Goal: Task Accomplishment & Management: Use online tool/utility

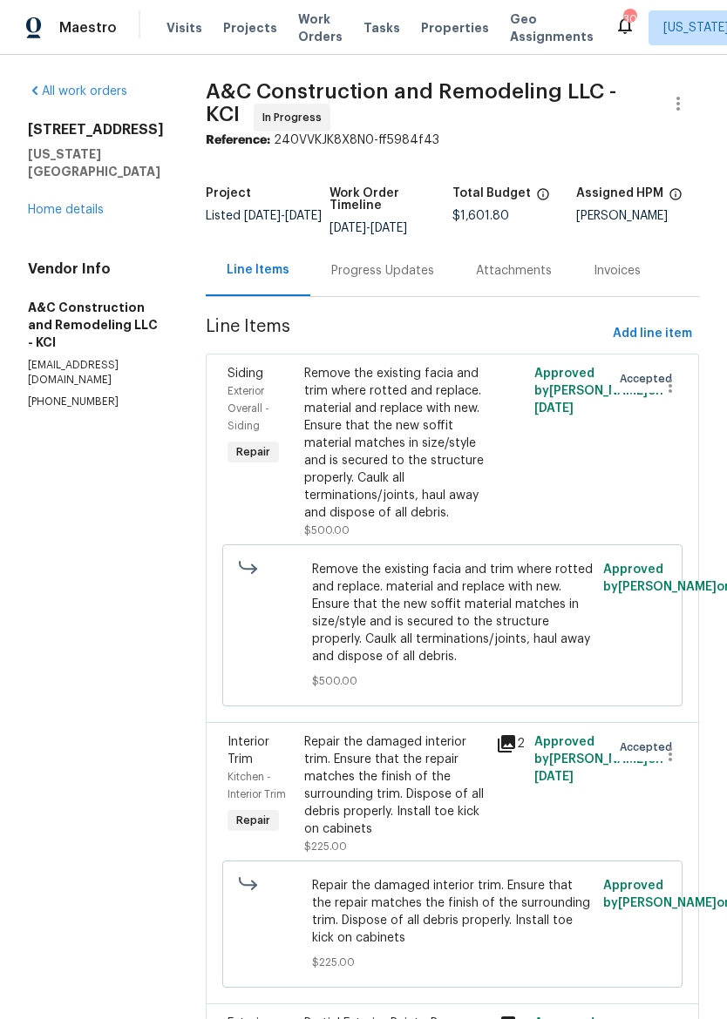
click at [436, 19] on span "Properties" at bounding box center [455, 27] width 68 height 17
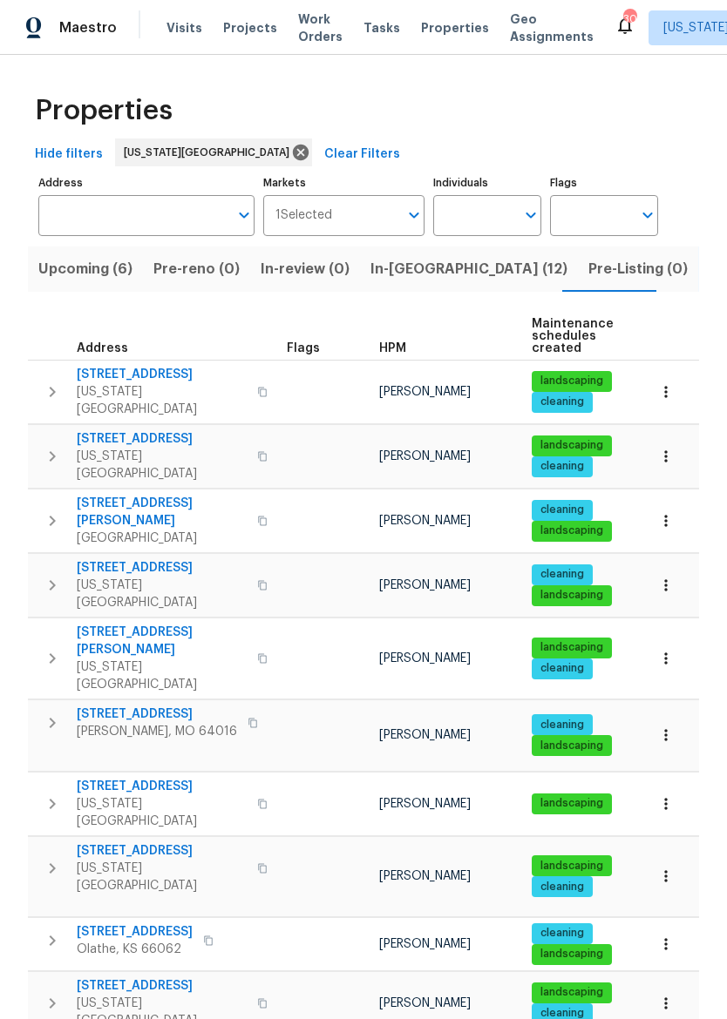
scroll to position [14, 0]
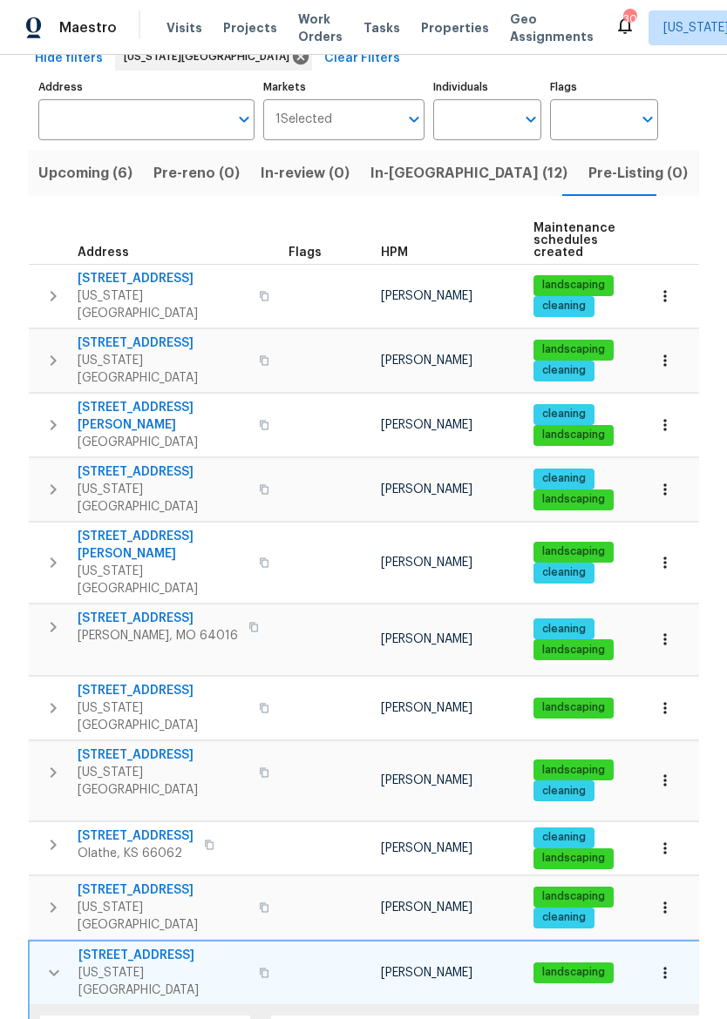
scroll to position [98, 0]
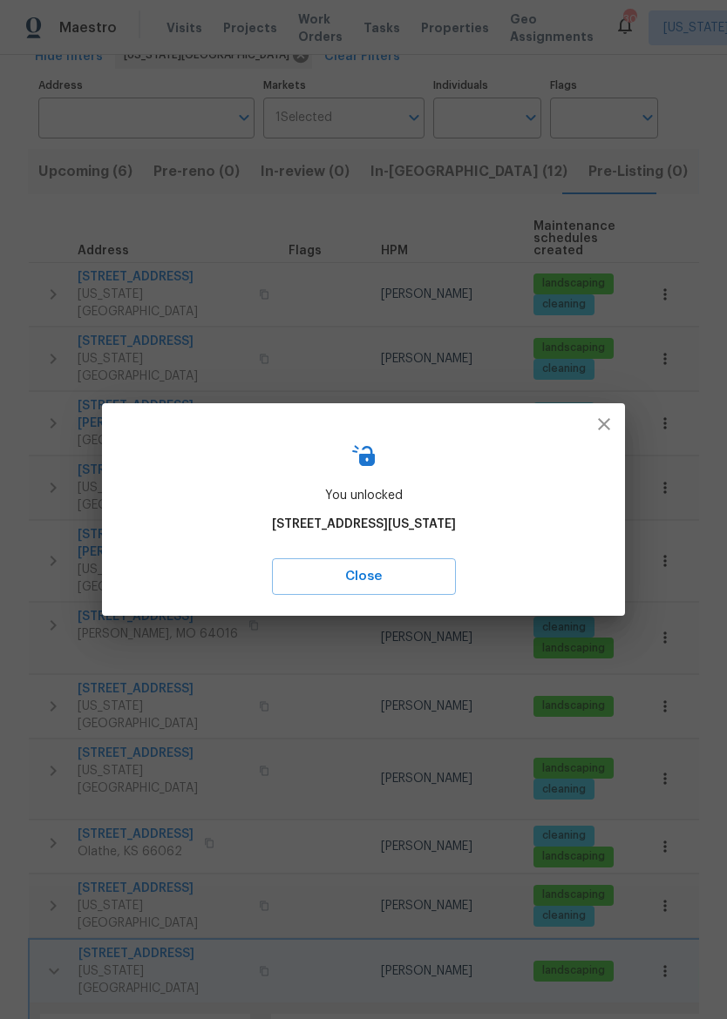
click at [413, 585] on span "Close" at bounding box center [364, 577] width 146 height 23
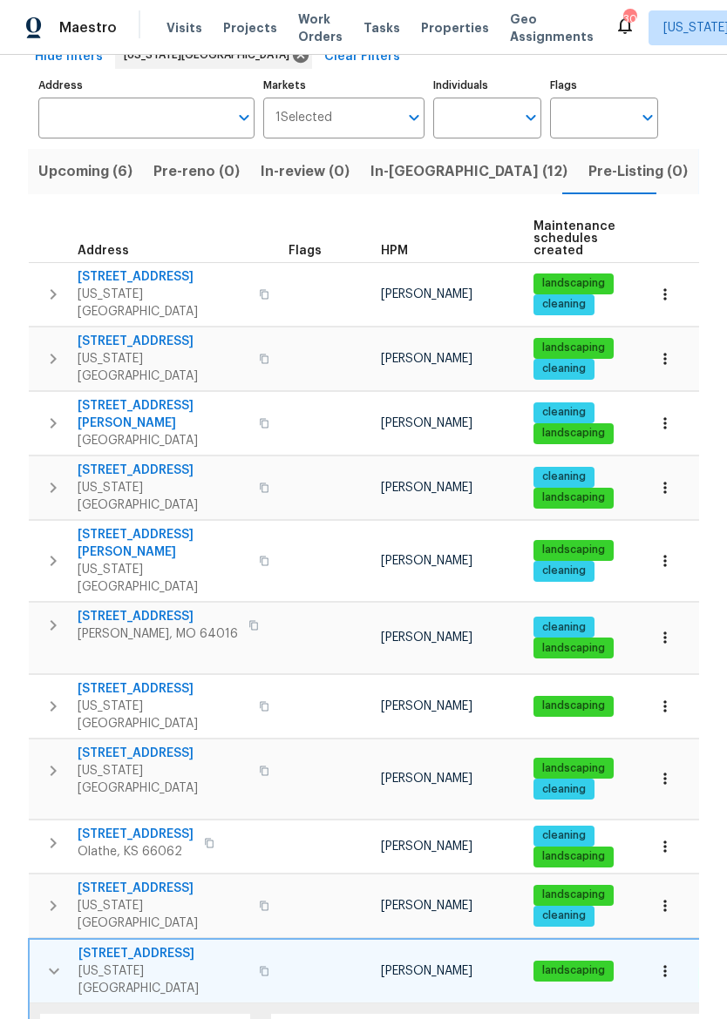
click at [120, 963] on span "[US_STATE][GEOGRAPHIC_DATA]" at bounding box center [163, 980] width 170 height 35
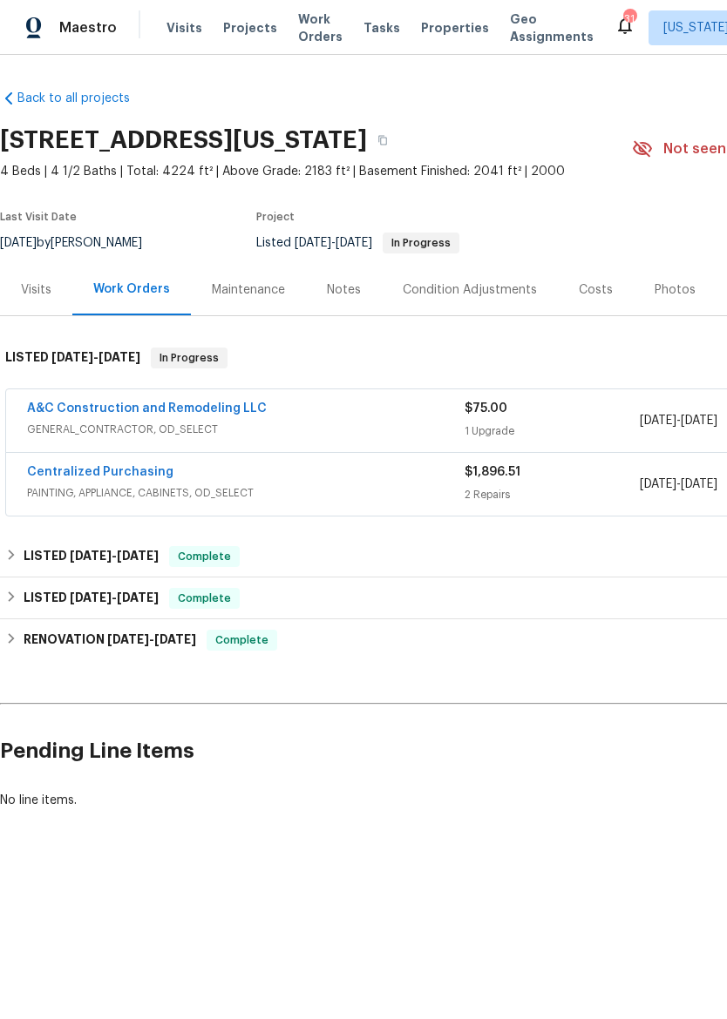
click at [101, 410] on link "A&C Construction and Remodeling LLC" at bounding box center [147, 409] width 240 height 12
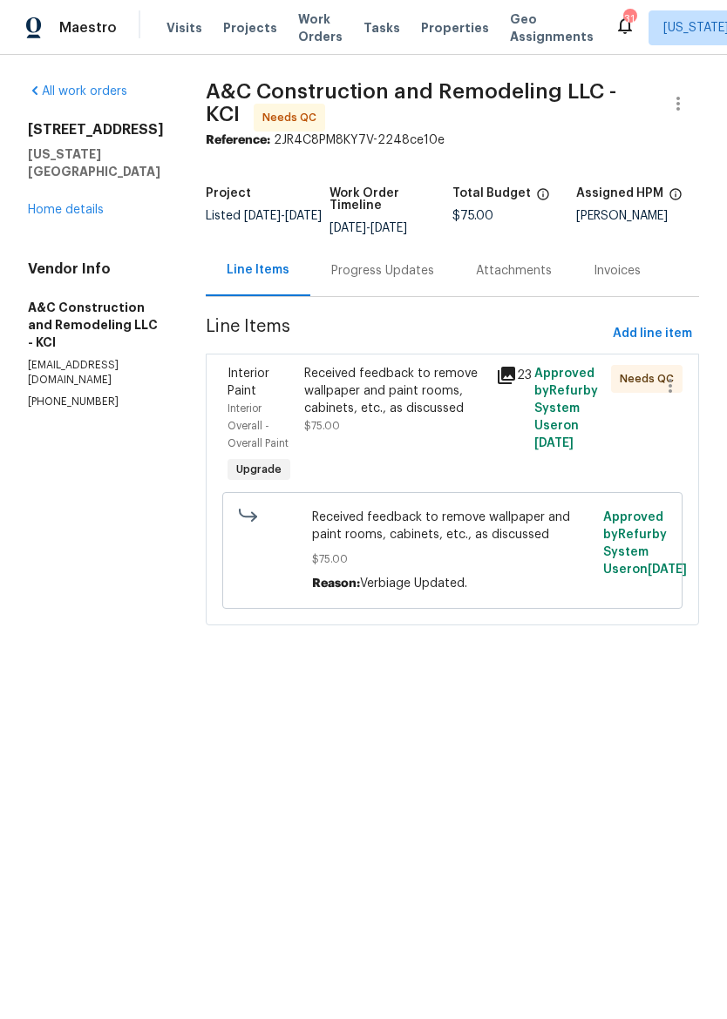
click at [423, 276] on div "Progress Updates" at bounding box center [382, 270] width 103 height 17
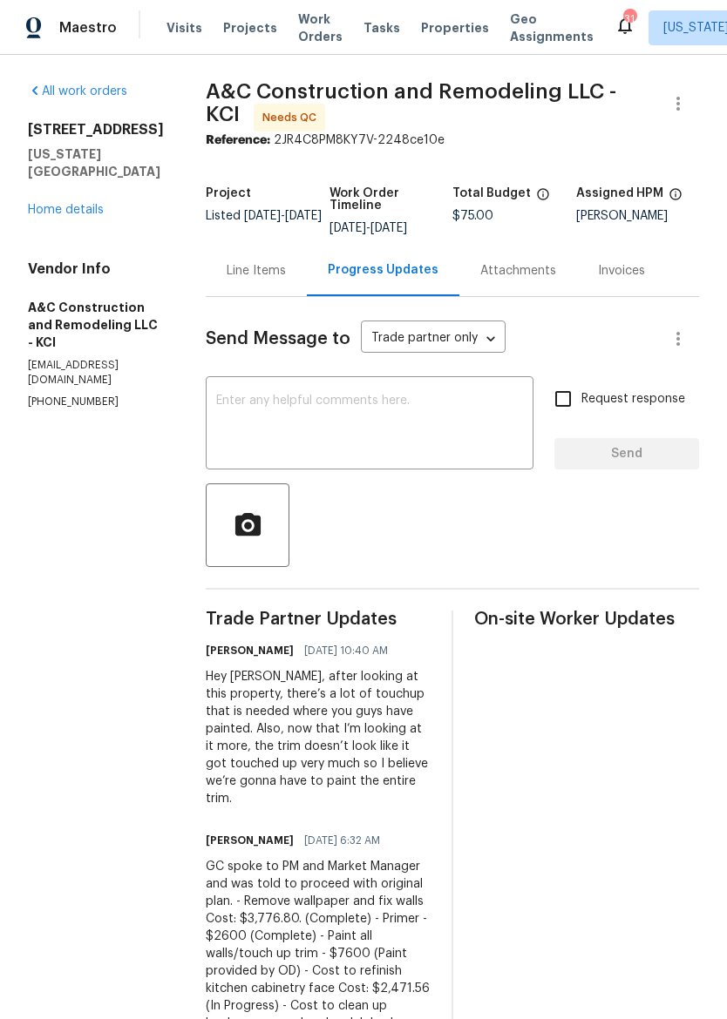
click at [53, 204] on link "Home details" at bounding box center [66, 210] width 76 height 12
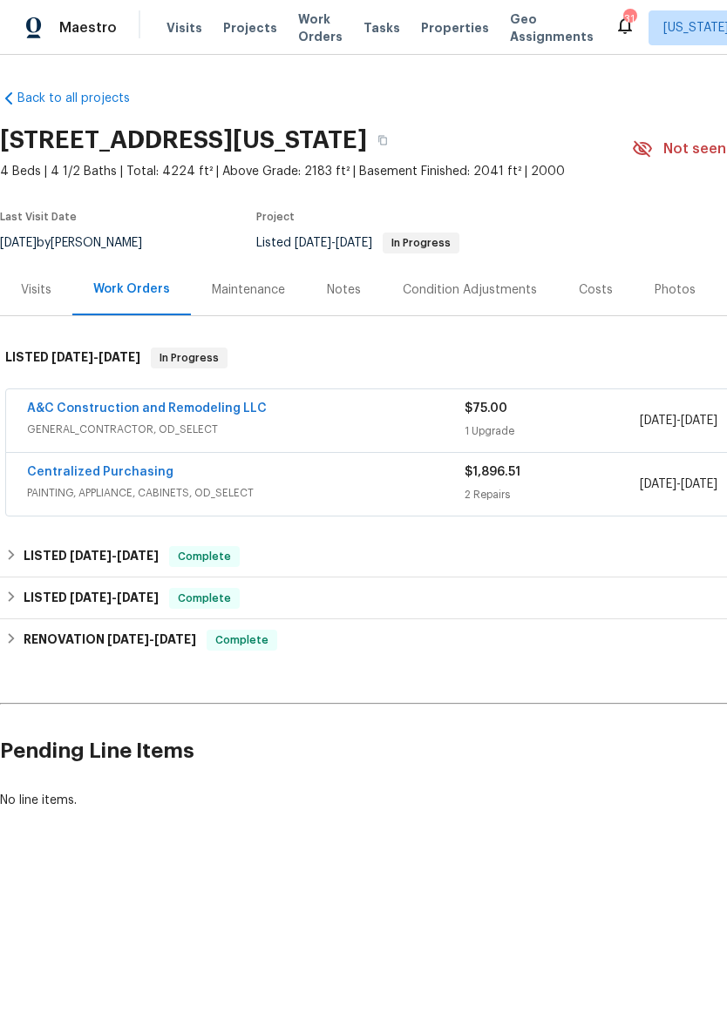
click at [335, 295] on div "Notes" at bounding box center [344, 289] width 34 height 17
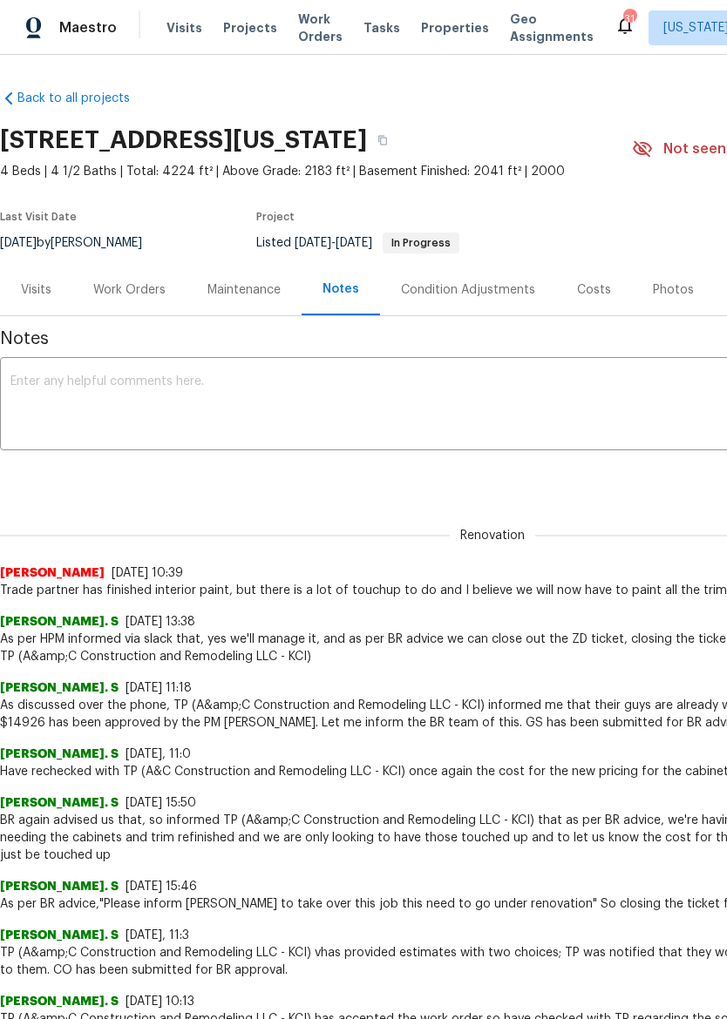
click at [12, 372] on div "x ​" at bounding box center [492, 406] width 985 height 89
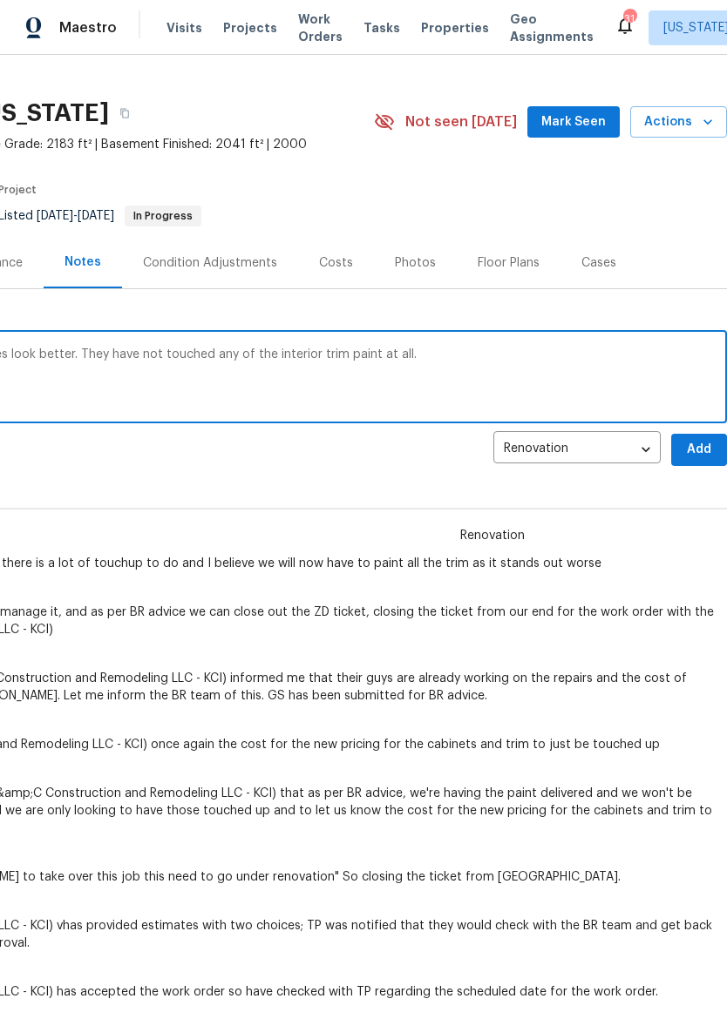
scroll to position [27, 258]
type textarea "TP has cleaned up the wall paint and it does look better. They have not touched…"
click at [695, 448] on span "Add" at bounding box center [699, 450] width 28 height 22
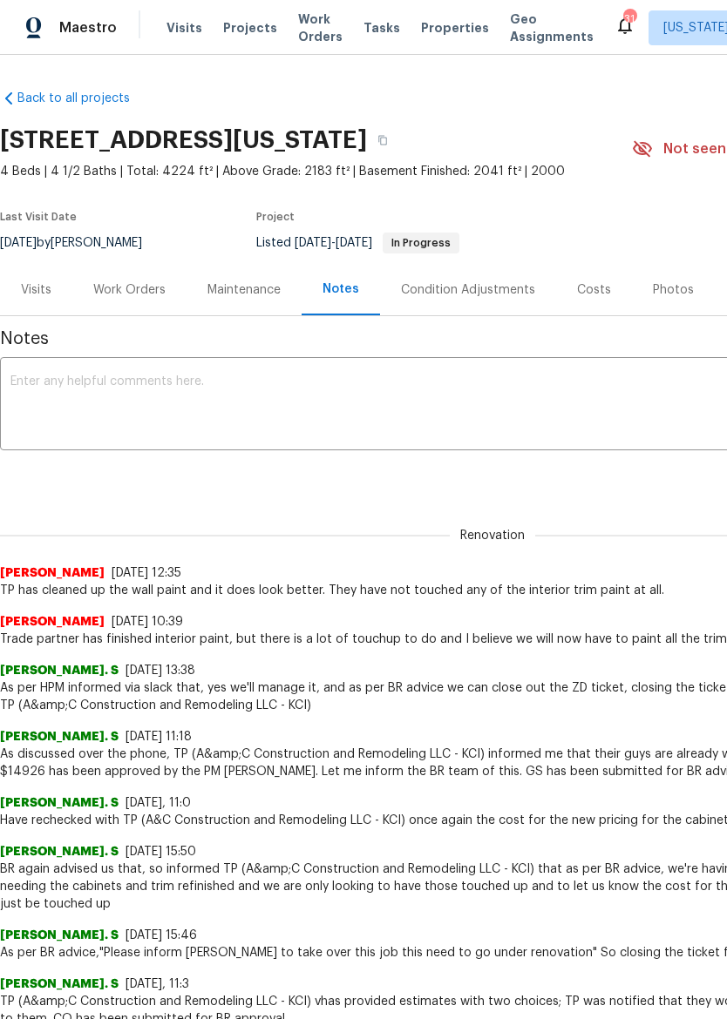
scroll to position [0, 0]
click at [121, 288] on div "Work Orders" at bounding box center [129, 289] width 72 height 17
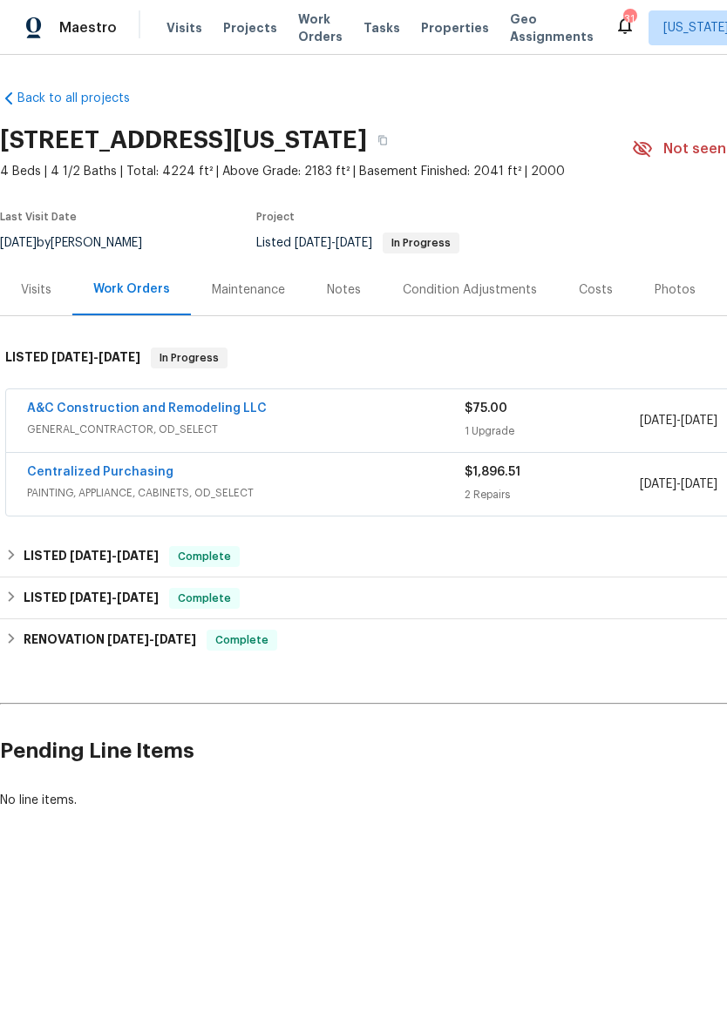
click at [65, 413] on link "A&C Construction and Remodeling LLC" at bounding box center [147, 409] width 240 height 12
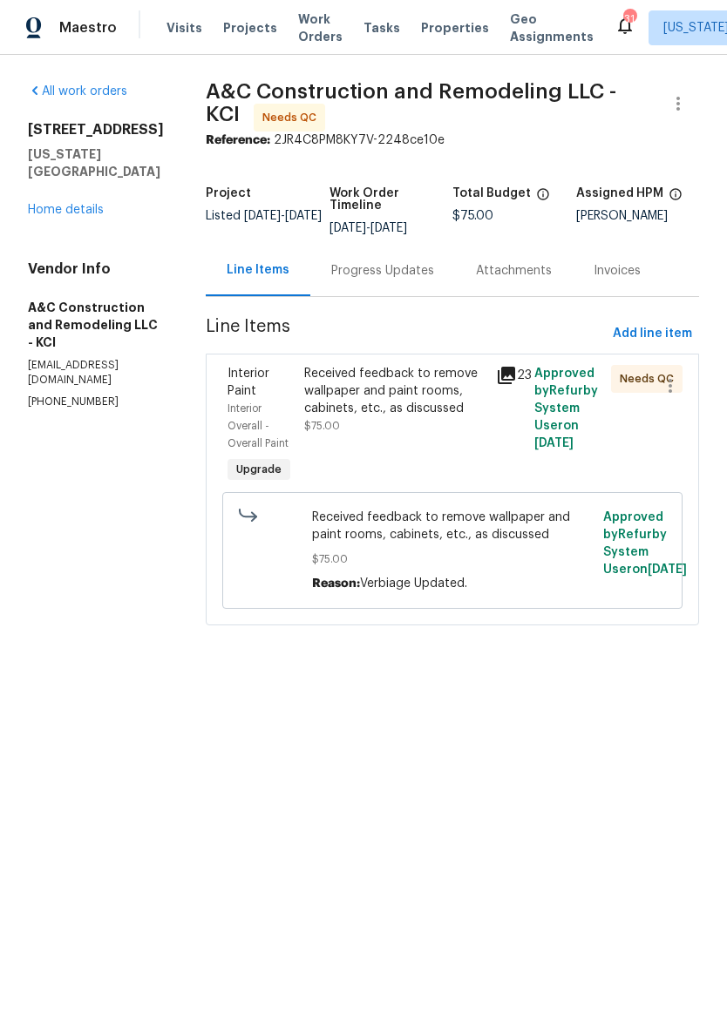
click at [409, 296] on div "Progress Updates" at bounding box center [382, 270] width 145 height 51
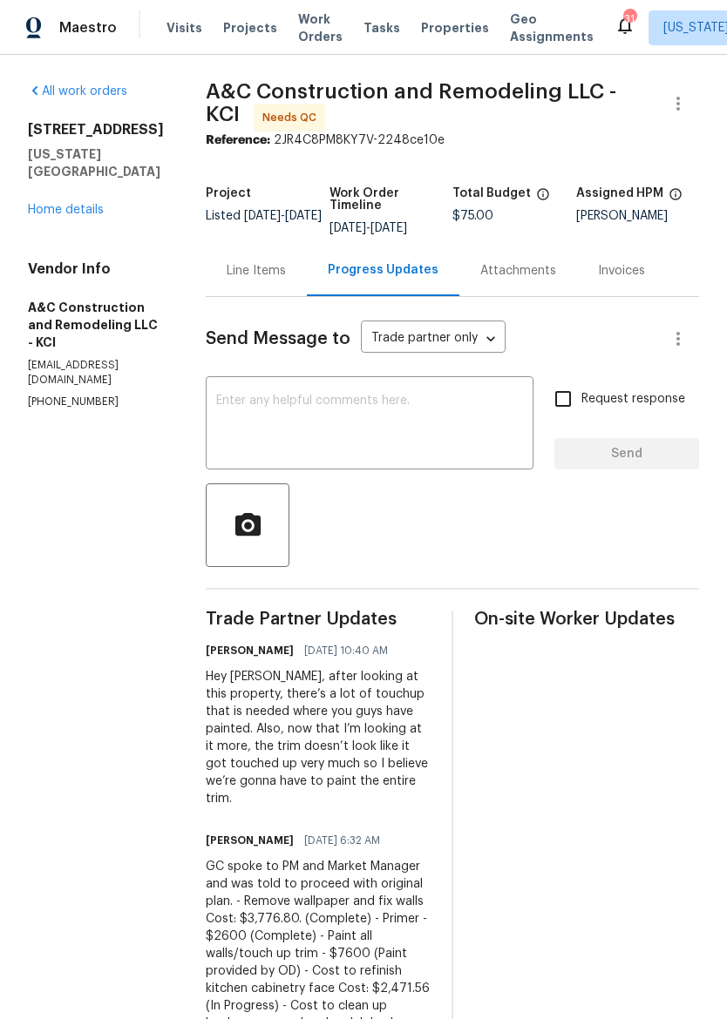
click at [420, 410] on textarea at bounding box center [369, 425] width 307 height 61
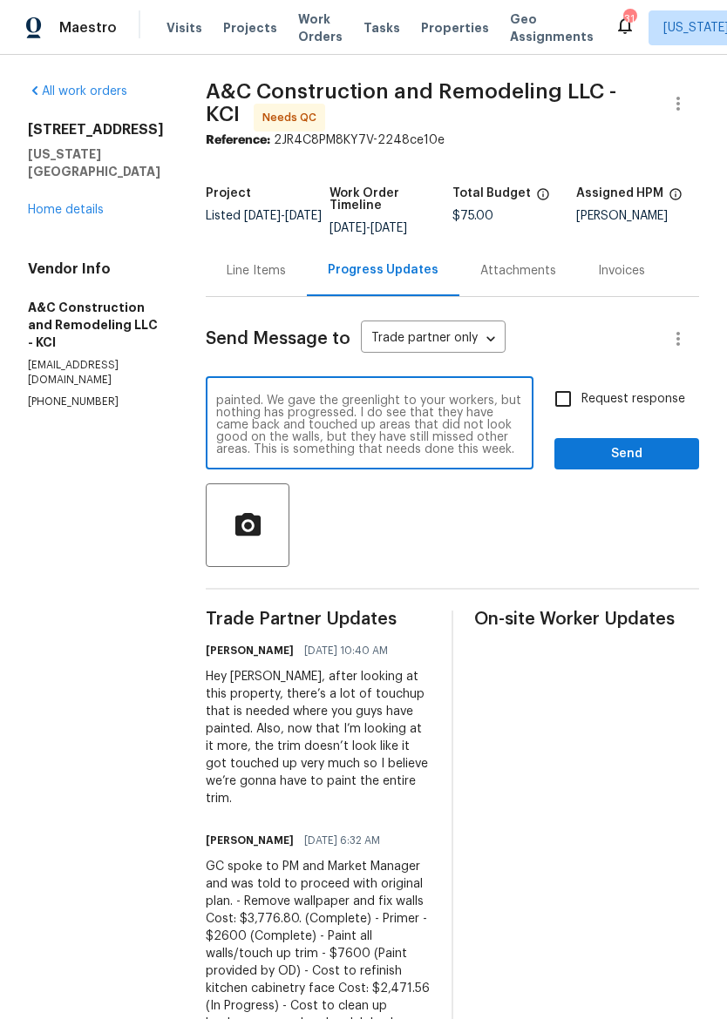
scroll to position [49, 0]
type textarea "Charles, we will get this price updated , but while you were gone on vacation w…"
click at [655, 465] on span "Send" at bounding box center [626, 455] width 117 height 22
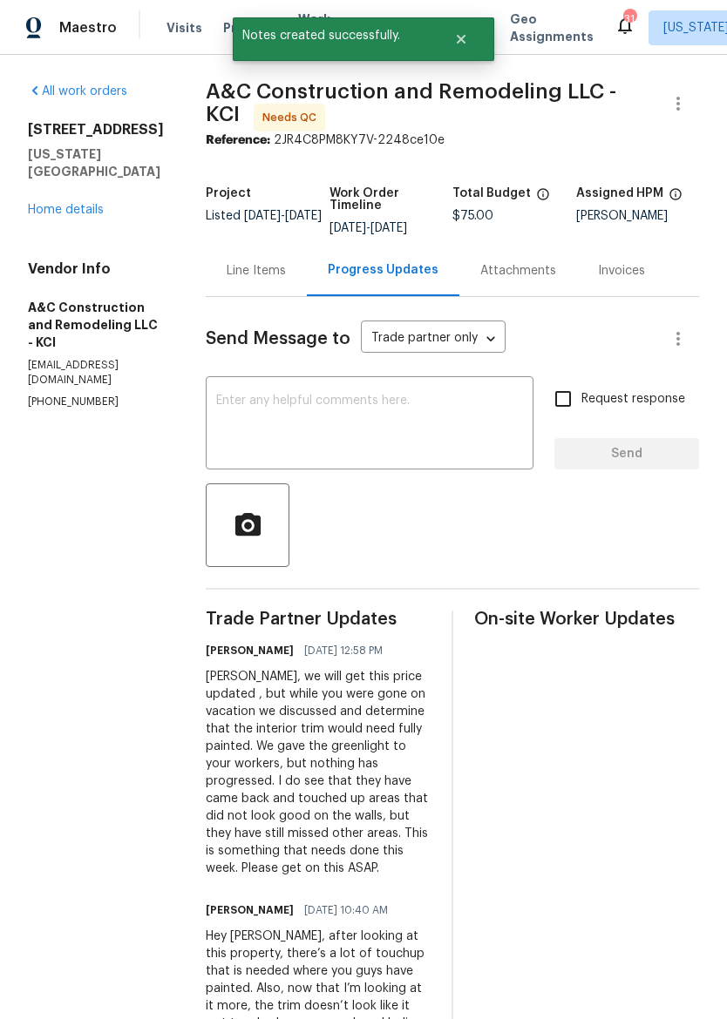
scroll to position [0, 0]
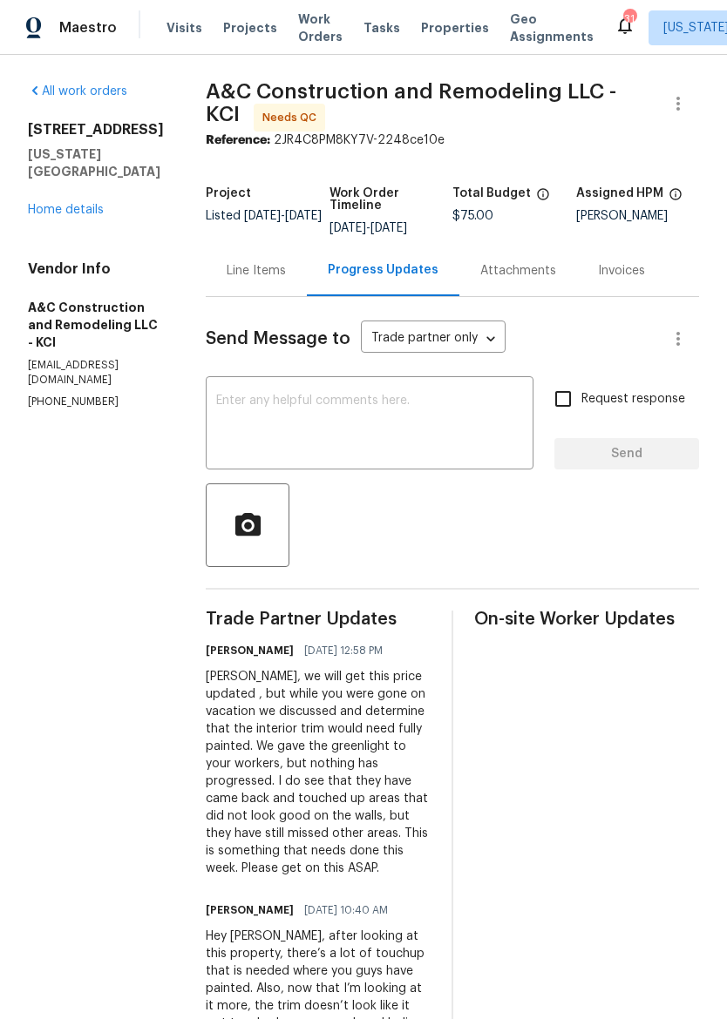
click at [53, 43] on div "Maestro" at bounding box center [58, 27] width 117 height 35
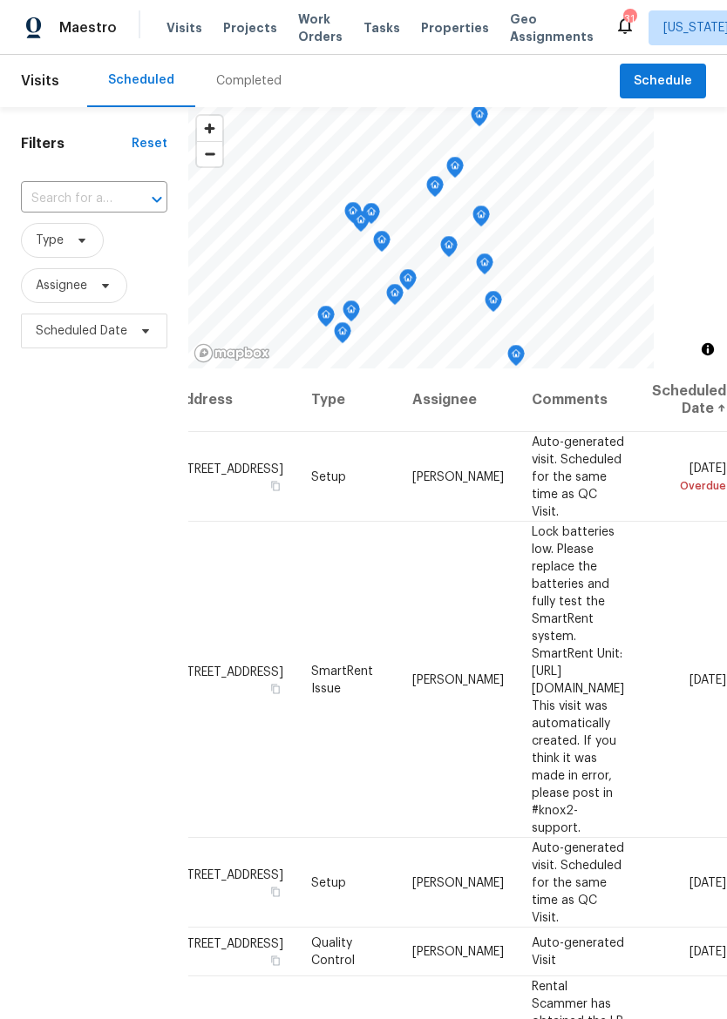
scroll to position [0, 165]
click at [0, 0] on icon at bounding box center [0, 0] width 0 height 0
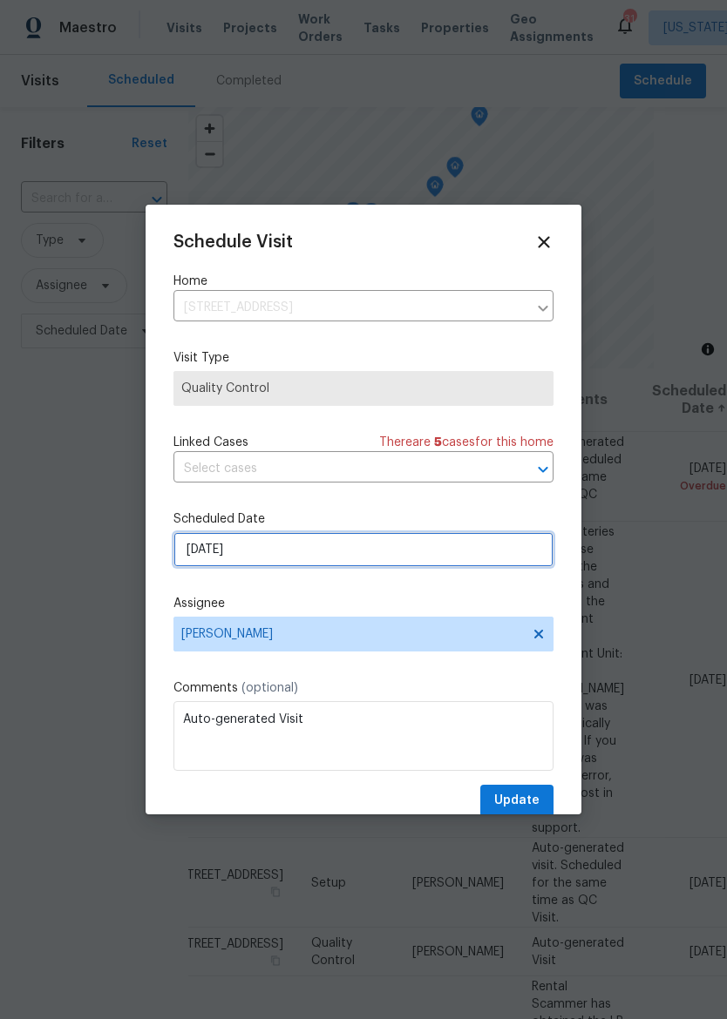
click at [206, 552] on input "[DATE]" at bounding box center [363, 549] width 380 height 35
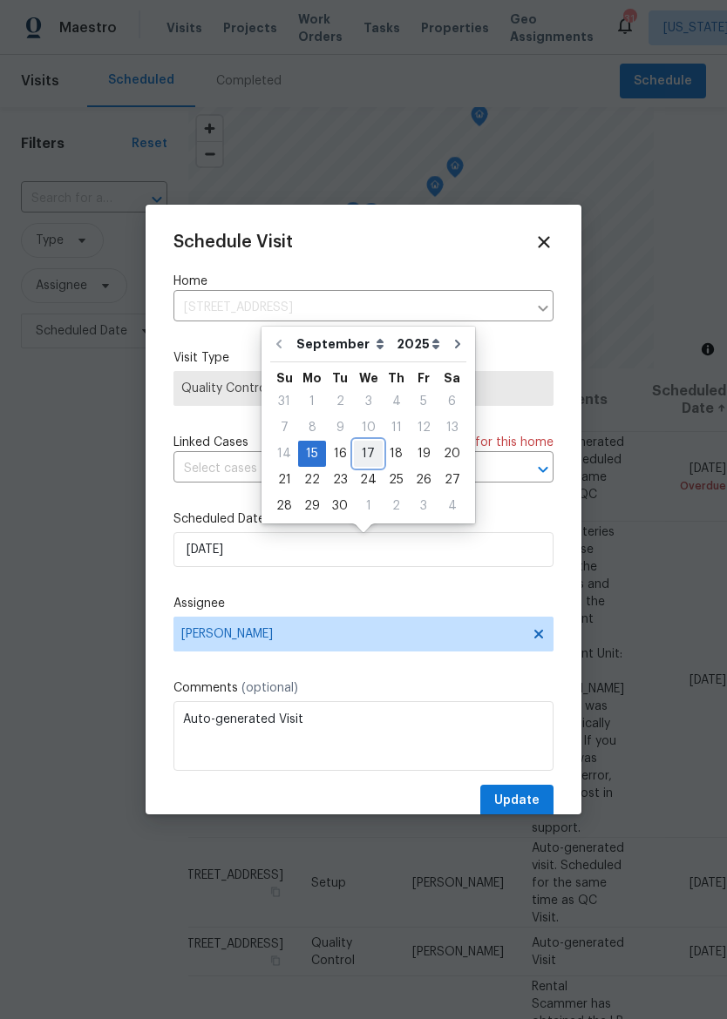
click at [376, 452] on div "17" at bounding box center [368, 454] width 29 height 24
type input "[DATE]"
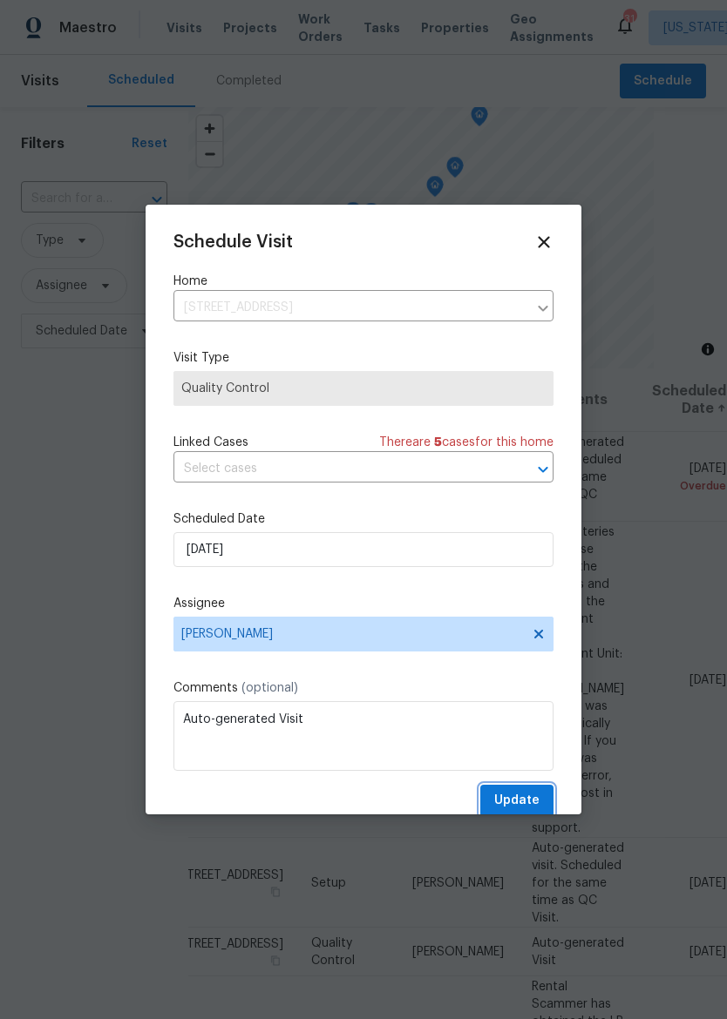
click at [533, 799] on span "Update" at bounding box center [516, 801] width 45 height 22
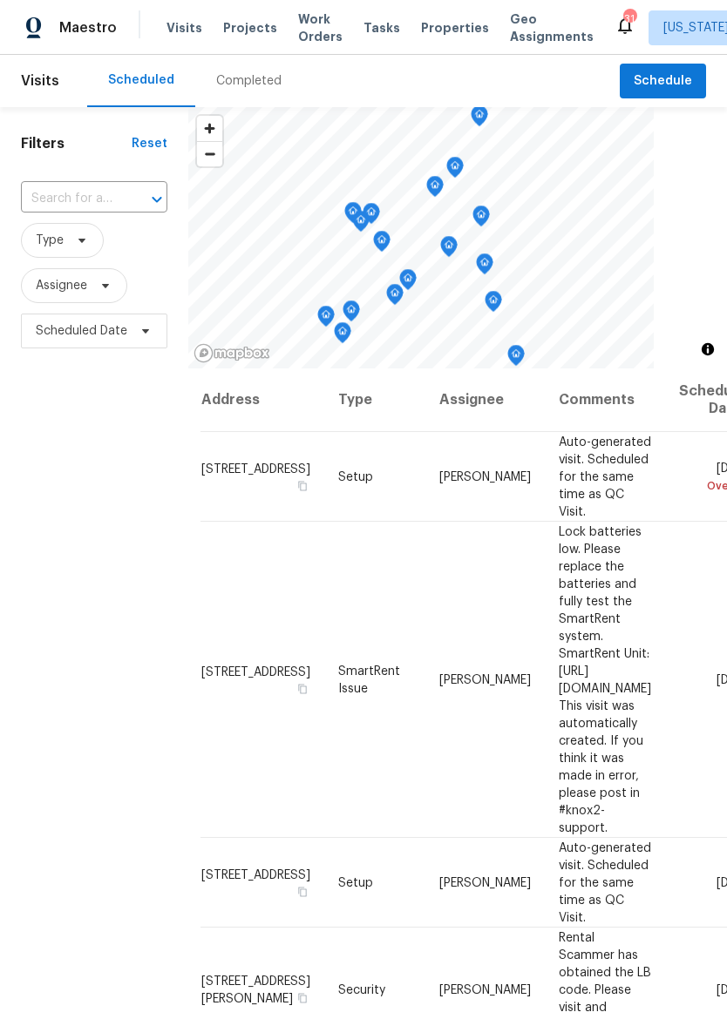
scroll to position [0, 10]
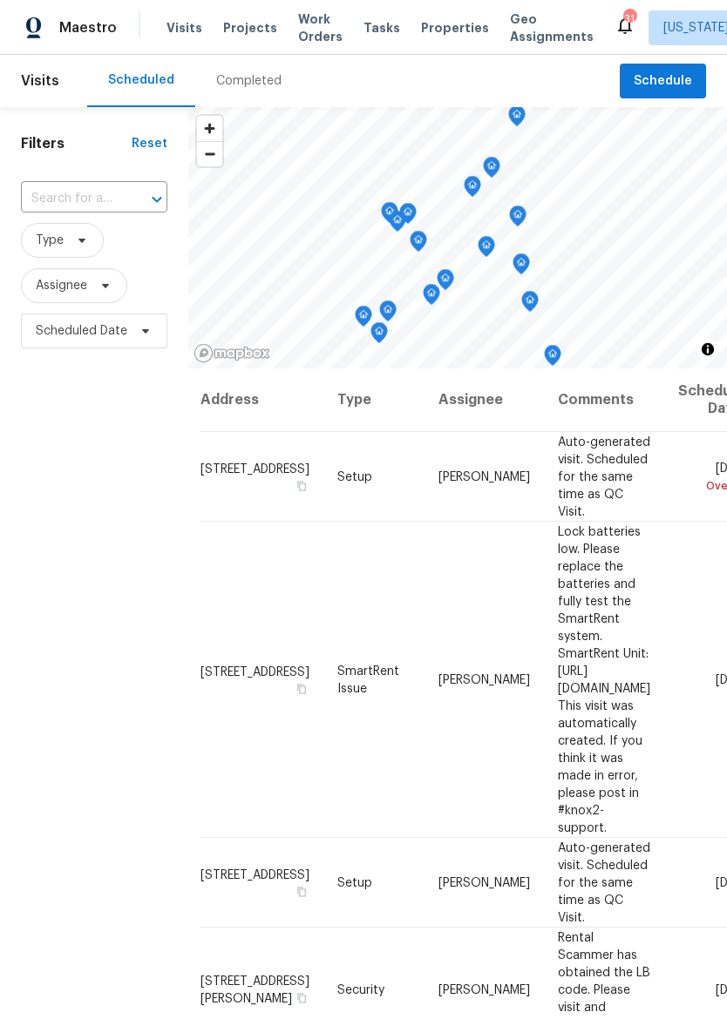
click at [431, 29] on span "Properties" at bounding box center [455, 27] width 68 height 17
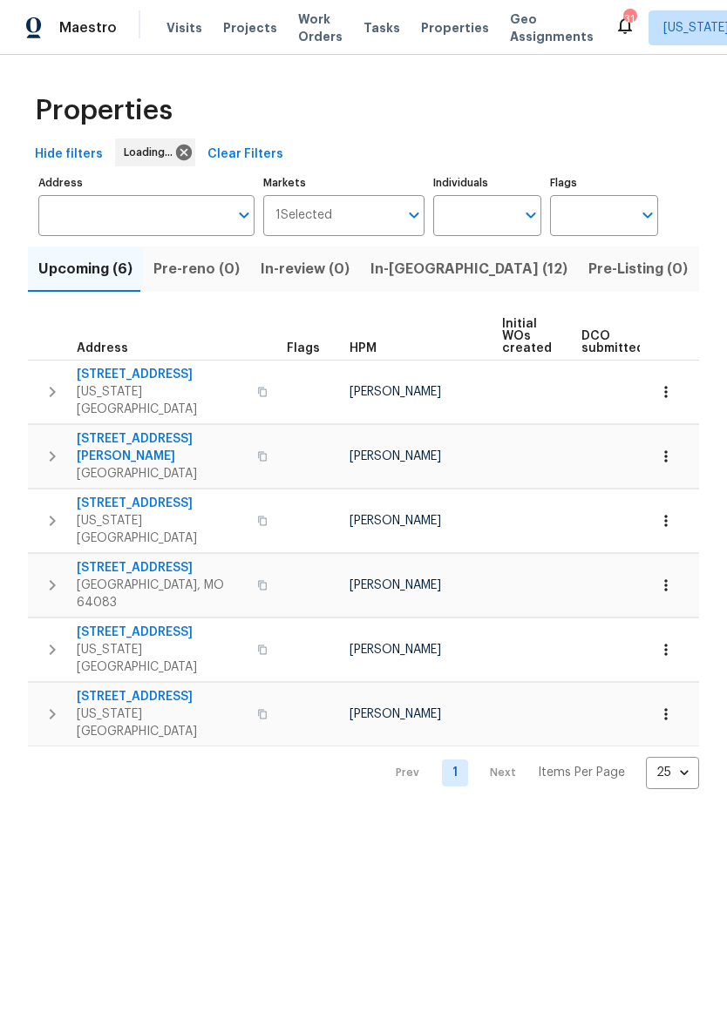
click at [146, 218] on input "Address" at bounding box center [133, 215] width 190 height 41
click at [154, 203] on input "Address" at bounding box center [133, 215] width 190 height 41
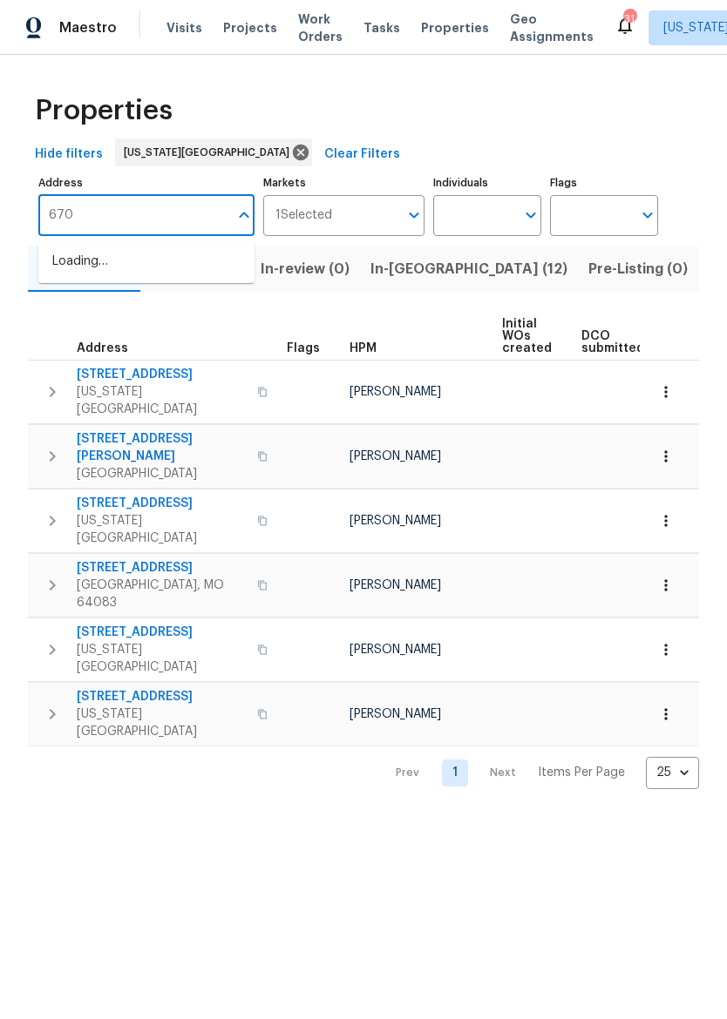
type input "6700"
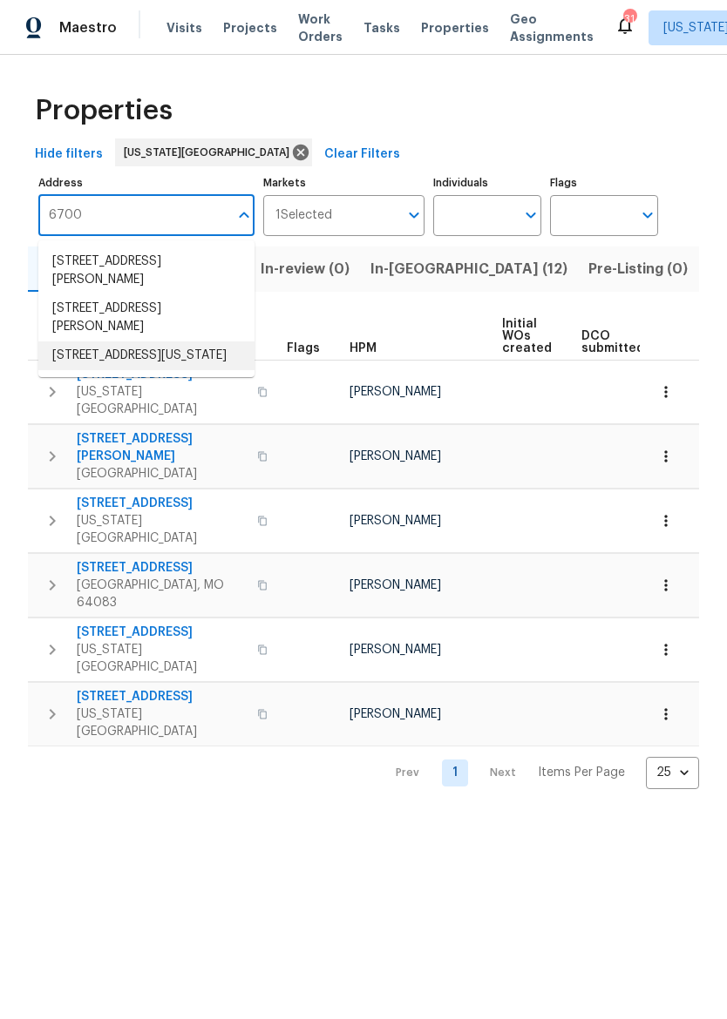
click at [168, 342] on li "[STREET_ADDRESS][US_STATE]" at bounding box center [146, 356] width 216 height 29
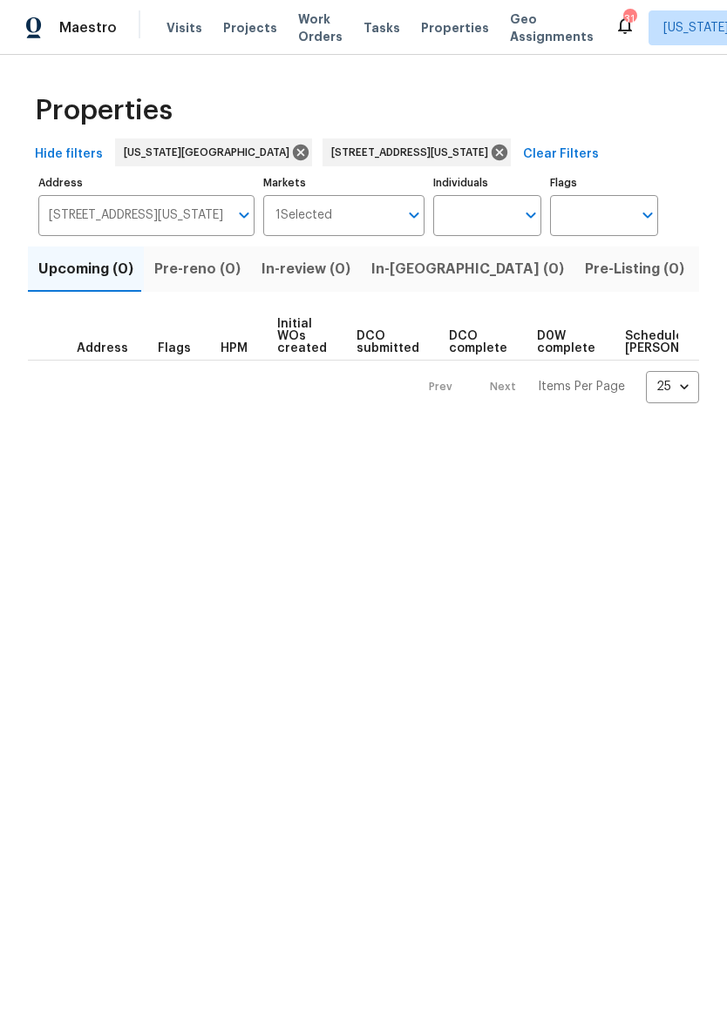
click at [705, 272] on span "Listed (1)" at bounding box center [736, 269] width 63 height 24
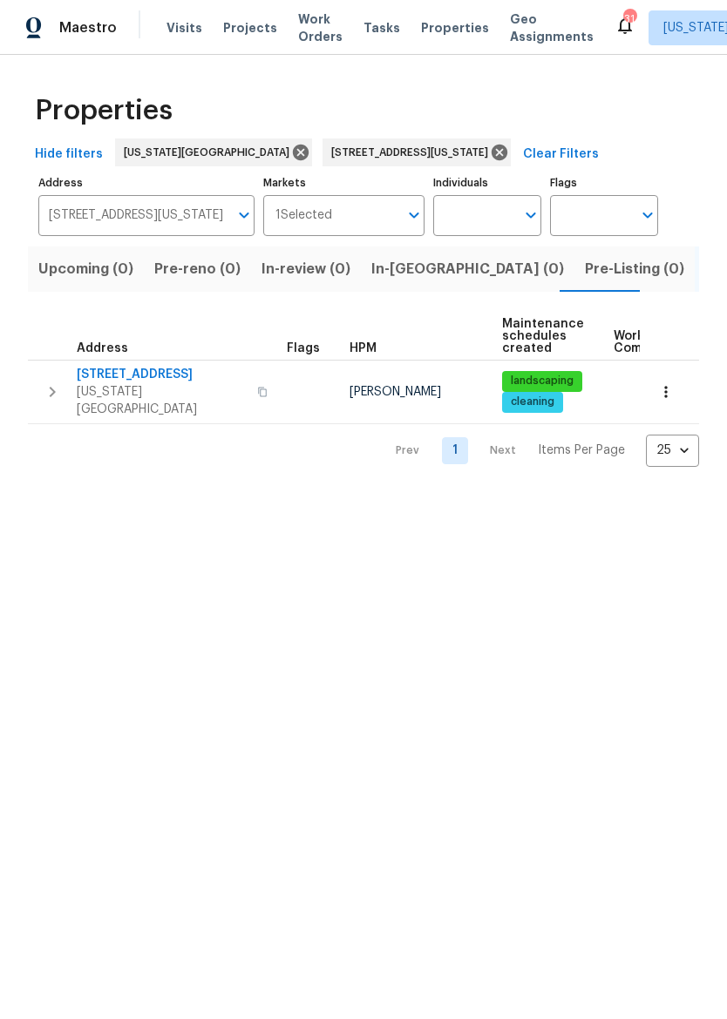
click at [68, 383] on button "button" at bounding box center [52, 392] width 35 height 52
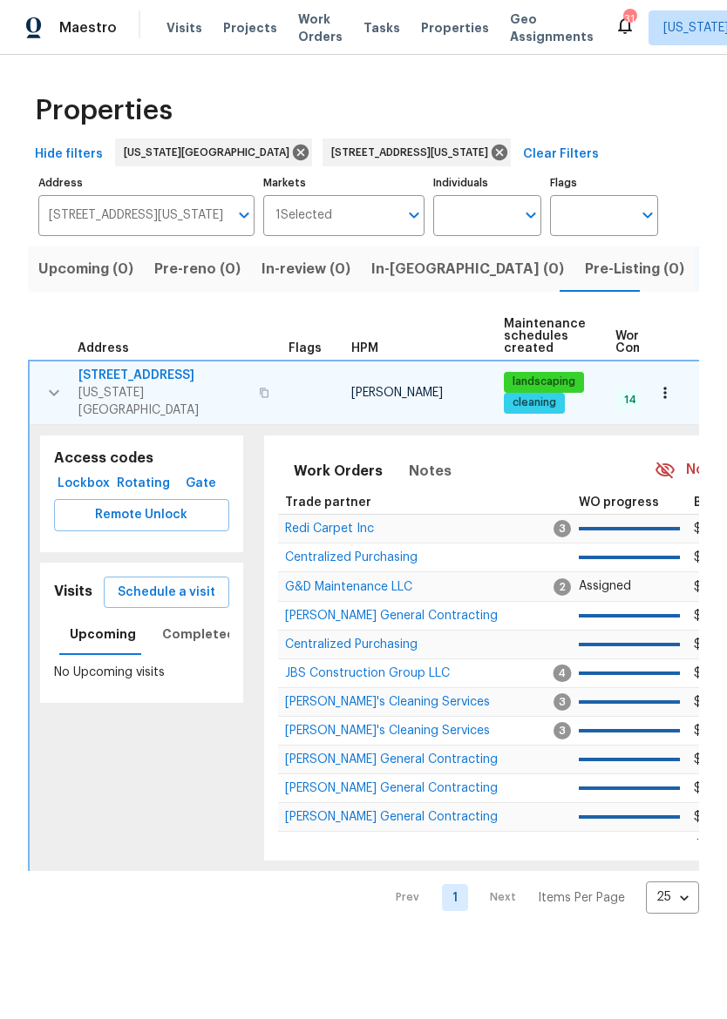
click at [148, 505] on span "Remote Unlock" at bounding box center [141, 516] width 147 height 22
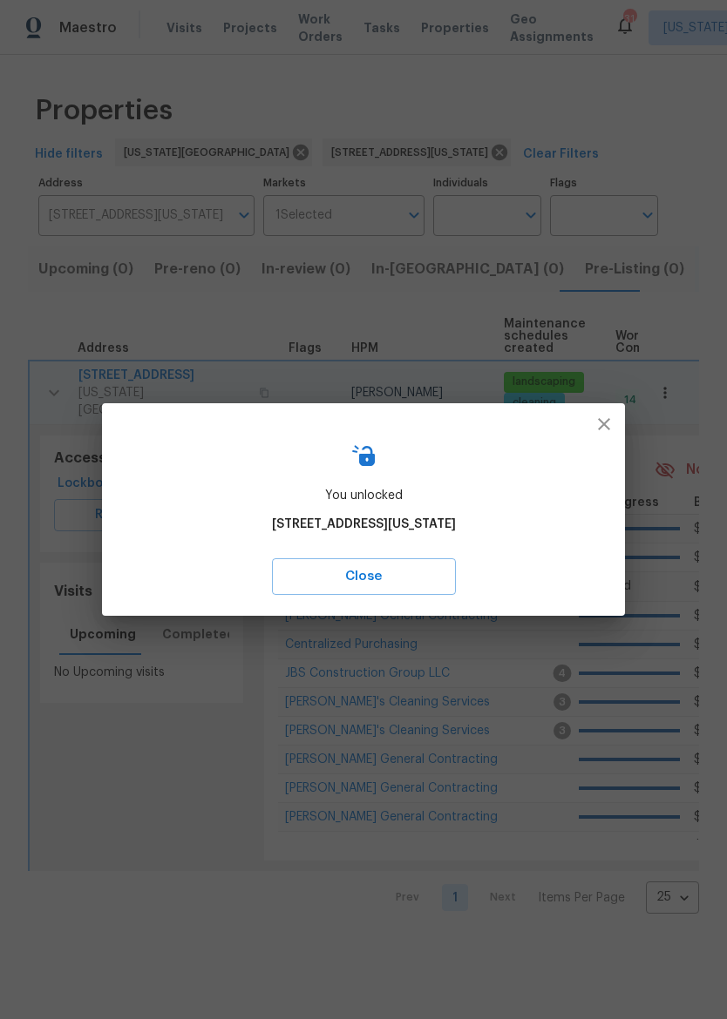
click at [410, 587] on span "Close" at bounding box center [364, 577] width 146 height 23
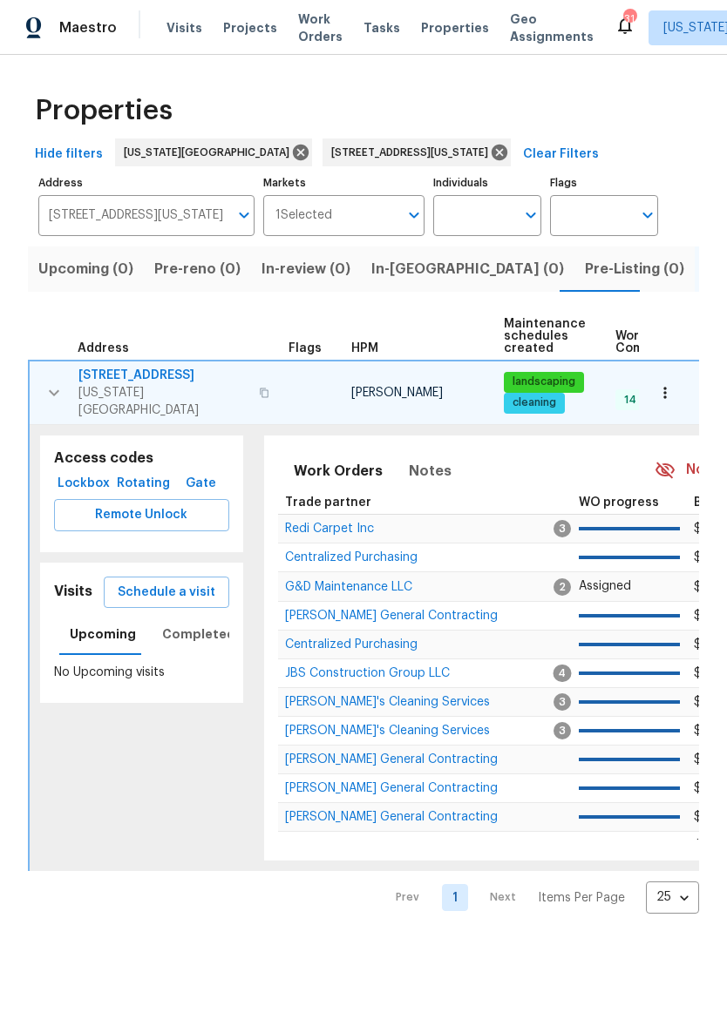
click at [403, 942] on html "Maestro Visits Projects Work Orders Tasks Properties Geo Assignments 31 [US_STA…" at bounding box center [363, 471] width 727 height 942
click at [254, 390] on button "button" at bounding box center [264, 393] width 21 height 42
